Goal: Find specific page/section: Find specific page/section

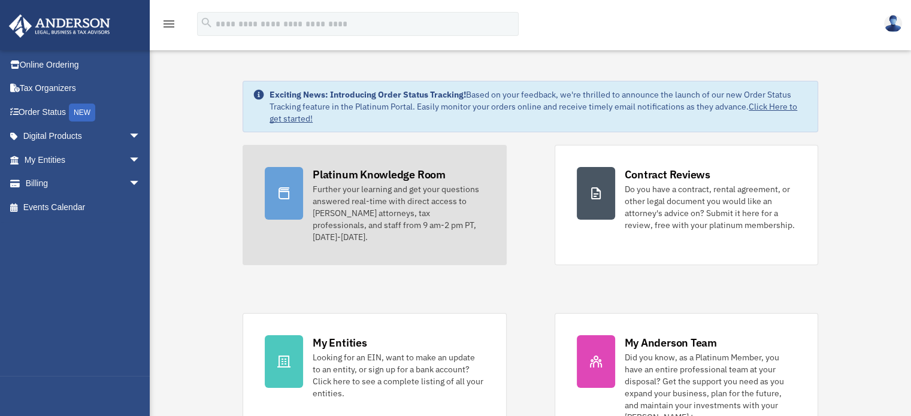
click at [400, 209] on div "Further your learning and get your questions answered real-time with direct acc…" at bounding box center [398, 213] width 171 height 60
click at [409, 207] on div "Further your learning and get your questions answered real-time with direct acc…" at bounding box center [398, 213] width 171 height 60
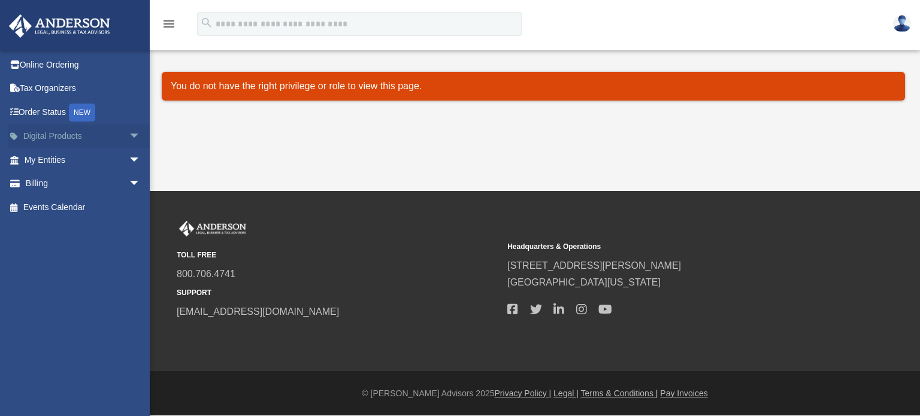
click at [132, 138] on span "arrow_drop_down" at bounding box center [141, 137] width 24 height 25
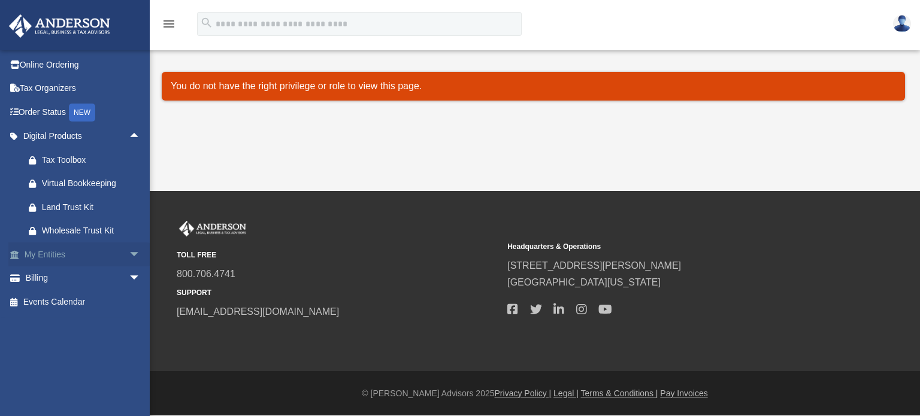
click at [129, 251] on span "arrow_drop_down" at bounding box center [141, 255] width 24 height 25
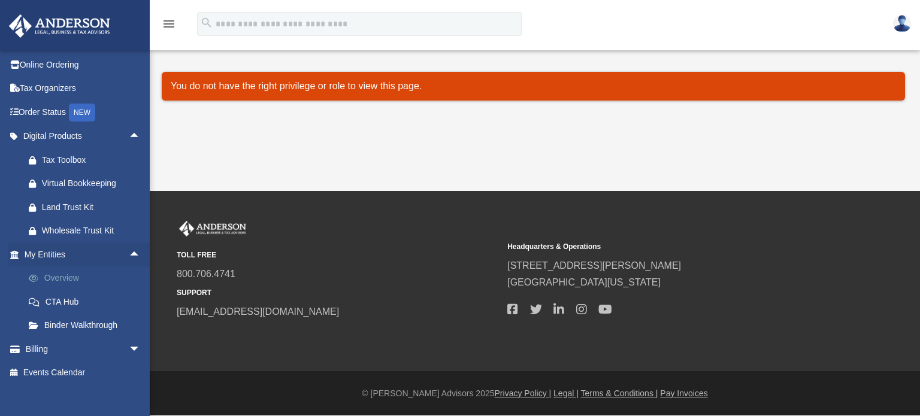
scroll to position [11, 0]
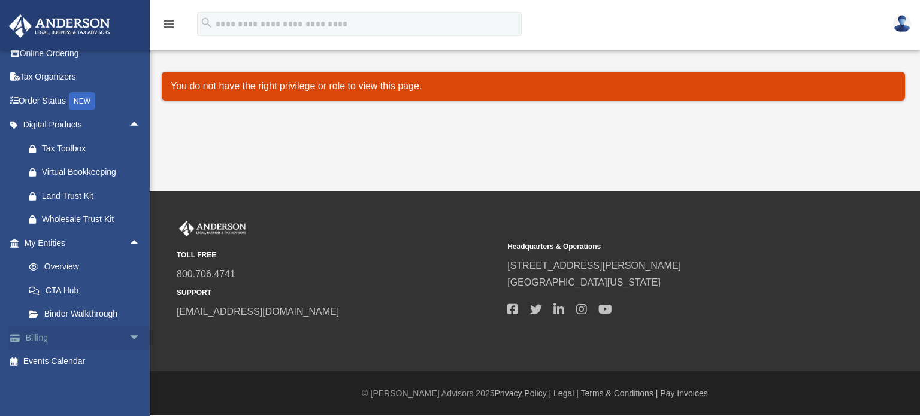
click at [129, 338] on span "arrow_drop_down" at bounding box center [141, 338] width 24 height 25
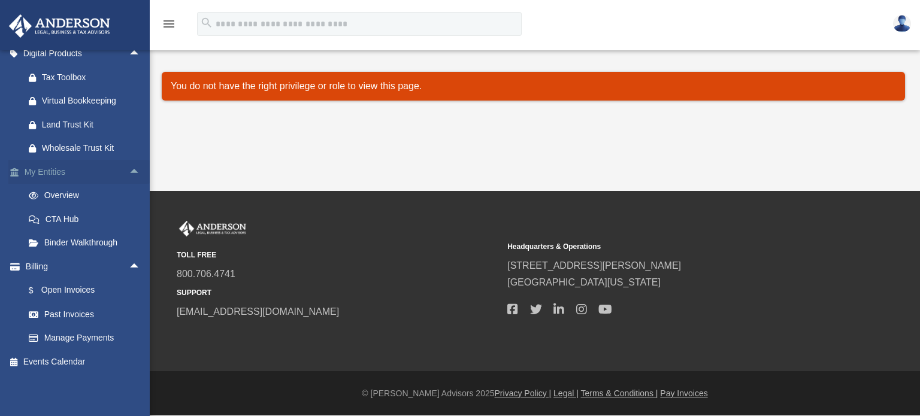
scroll to position [0, 0]
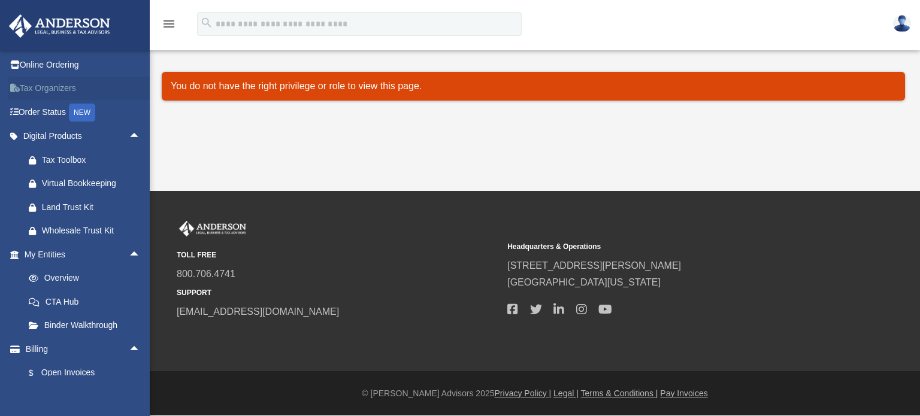
click at [67, 82] on link "Tax Organizers" at bounding box center [83, 89] width 150 height 24
click at [62, 65] on link "Online Ordering" at bounding box center [83, 65] width 150 height 24
click at [908, 26] on img at bounding box center [903, 23] width 18 height 17
